Goal: Transaction & Acquisition: Purchase product/service

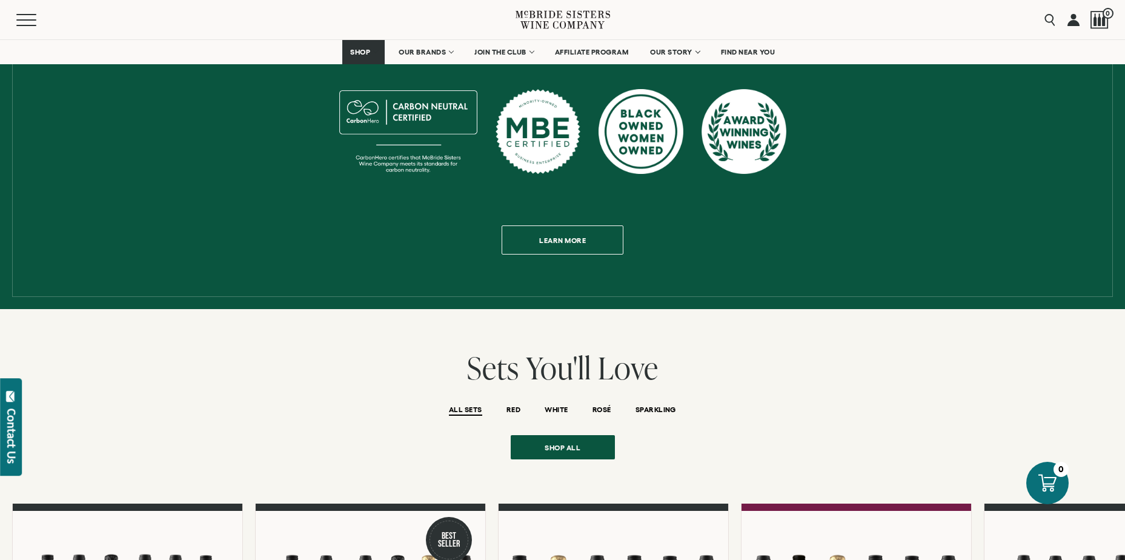
scroll to position [403, 0]
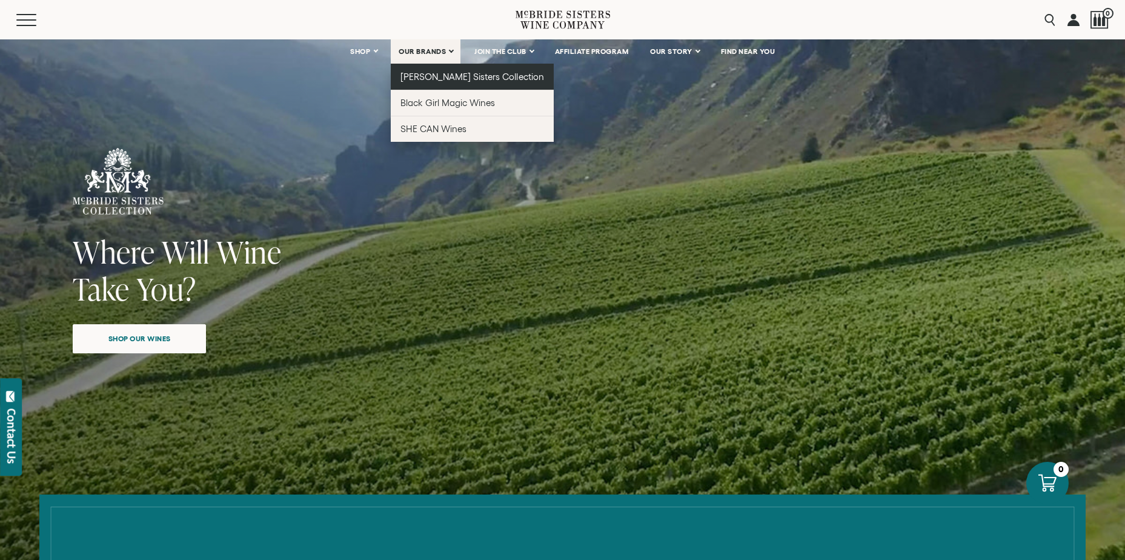
click at [427, 76] on span "[PERSON_NAME] Sisters Collection" at bounding box center [472, 76] width 144 height 10
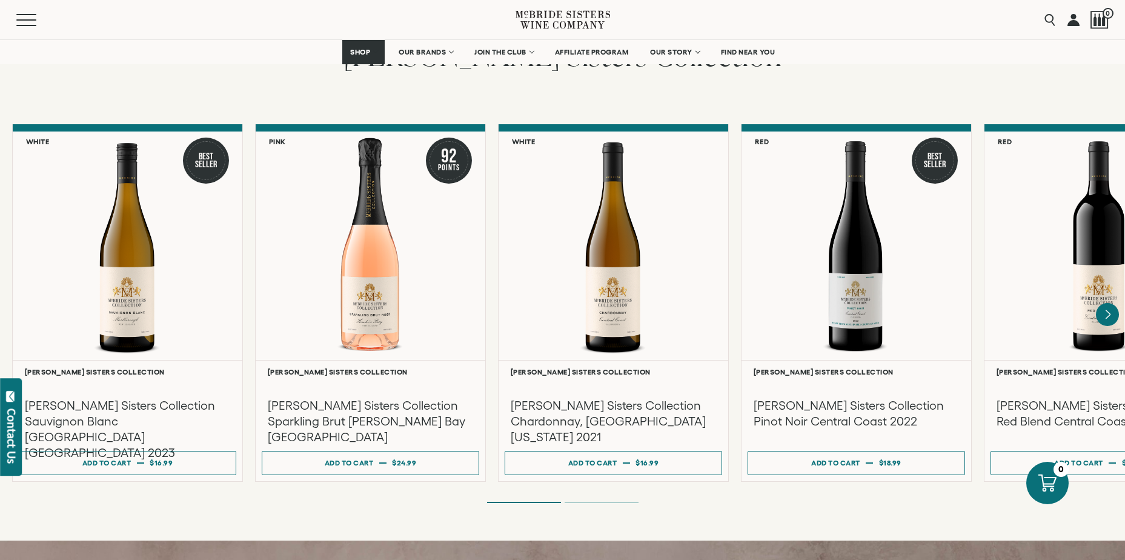
scroll to position [1090, 0]
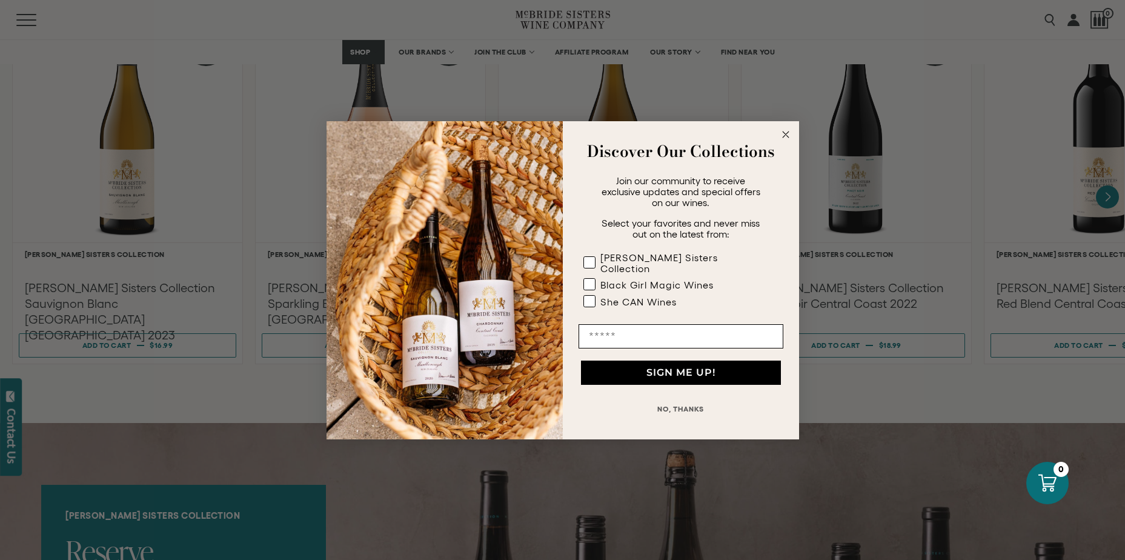
click at [781, 139] on circle "Close dialog" at bounding box center [785, 134] width 14 height 14
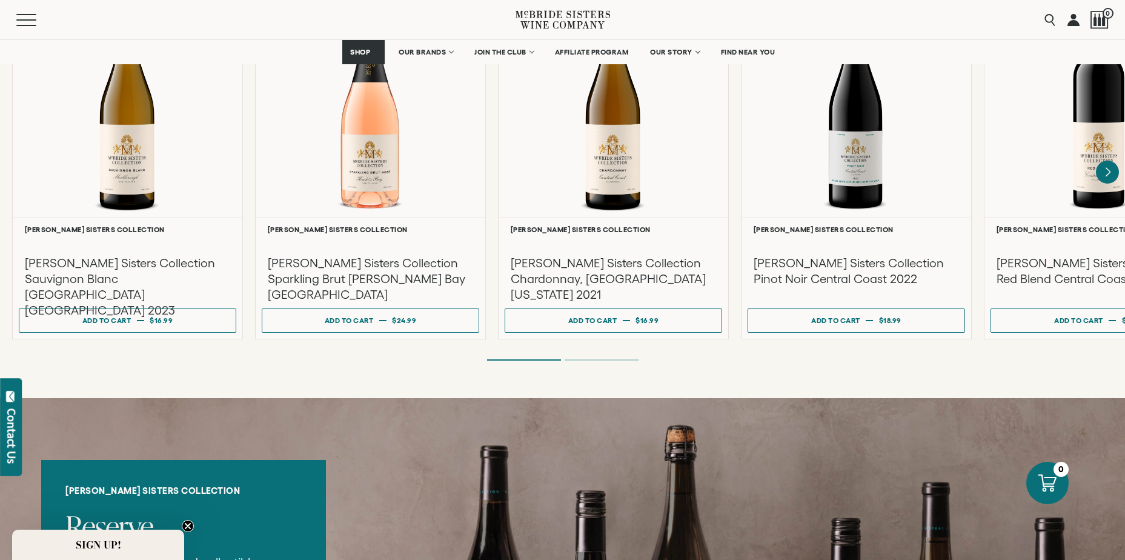
scroll to position [908, 0]
